Goal: Information Seeking & Learning: Check status

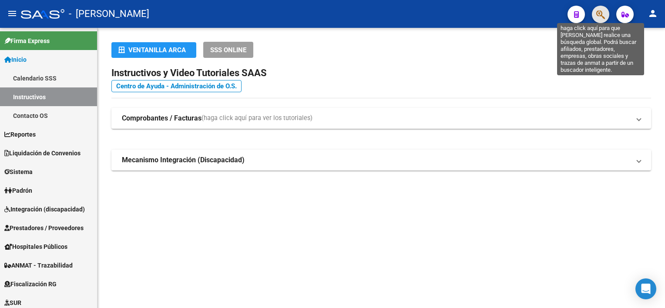
click at [601, 12] on icon "button" at bounding box center [600, 15] width 9 height 10
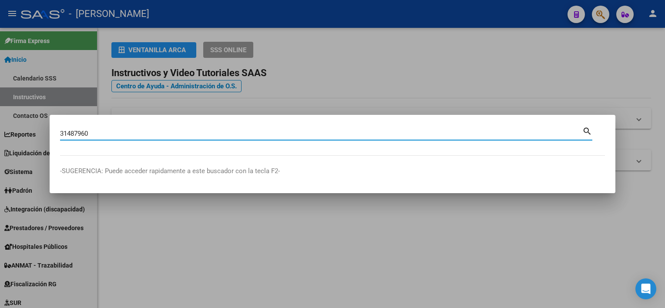
type input "31487960"
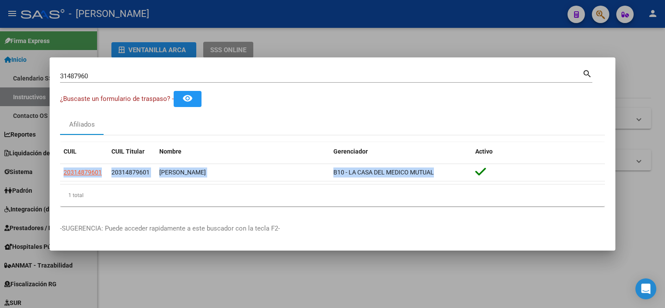
drag, startPoint x: 441, startPoint y: 174, endPoint x: 59, endPoint y: 178, distance: 382.4
click at [59, 178] on mat-dialog-content "31487960 Buscar (apellido, dni, cuil, [PERSON_NAME], cuit, obra social) search …" at bounding box center [333, 140] width 566 height 145
copy datatable-body-row "20314879601 20314879601 [PERSON_NAME] B10 - LA CASA DEL MEDICO MUTUAL"
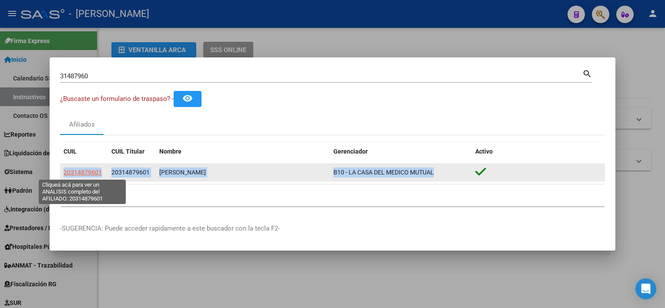
click at [96, 172] on span "20314879601" at bounding box center [83, 172] width 38 height 7
copy datatable-body-row "20314879601 20314879601 [PERSON_NAME] B10 - LA CASA DEL MEDICO MUTUAL"
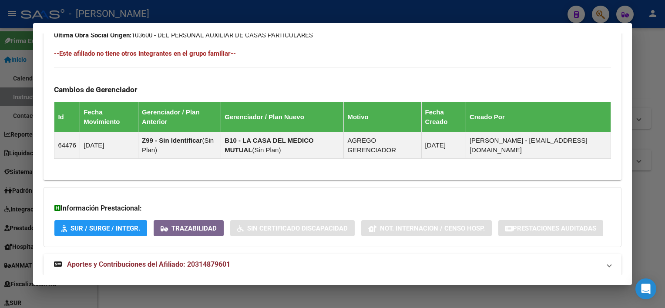
scroll to position [502, 0]
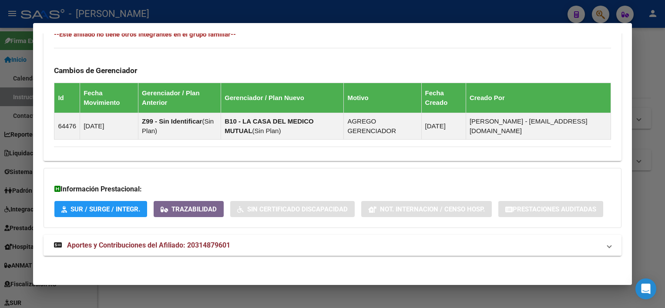
click at [210, 245] on span "Aportes y Contribuciones del Afiliado: 20314879601" at bounding box center [148, 245] width 163 height 8
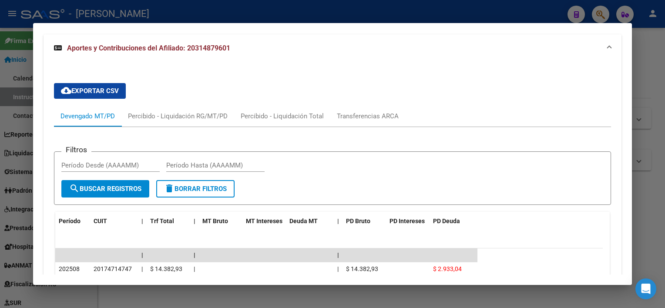
scroll to position [673, 0]
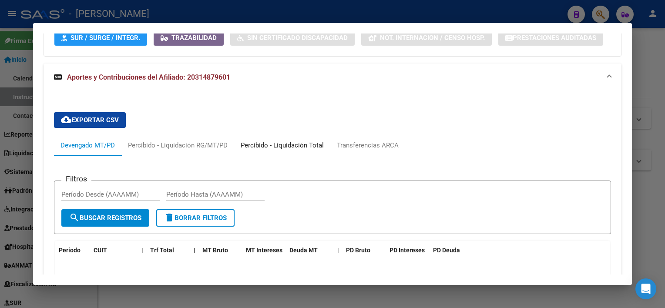
click at [318, 146] on div "Percibido - Liquidación Total" at bounding box center [282, 146] width 83 height 10
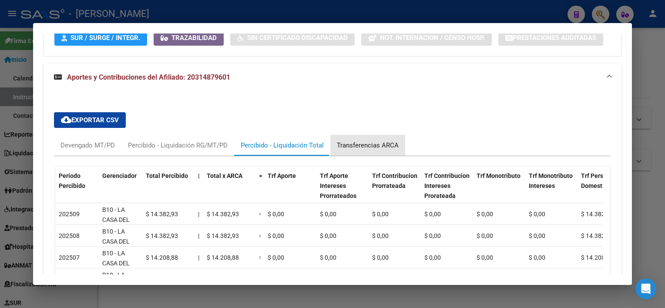
click at [358, 147] on div "Transferencias ARCA" at bounding box center [368, 146] width 62 height 10
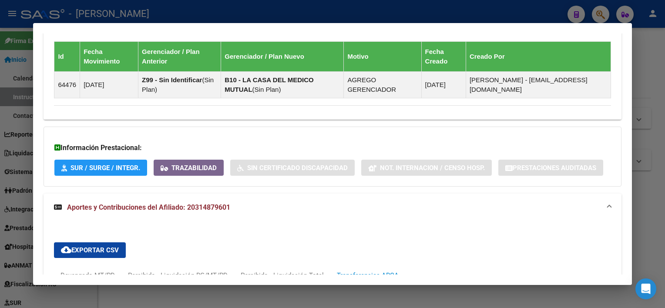
scroll to position [543, 0]
